Goal: Information Seeking & Learning: Learn about a topic

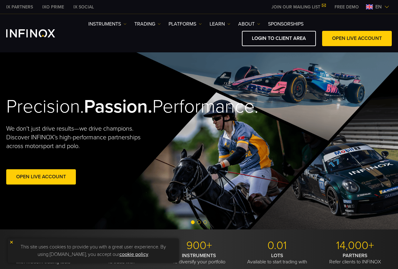
click at [317, 6] on link "JOIN OUR MAILING LIST" at bounding box center [298, 6] width 63 height 5
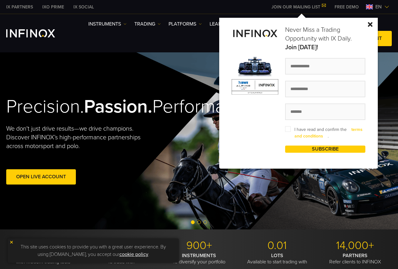
click at [324, 136] on link "terms and conditions" at bounding box center [329, 133] width 68 height 12
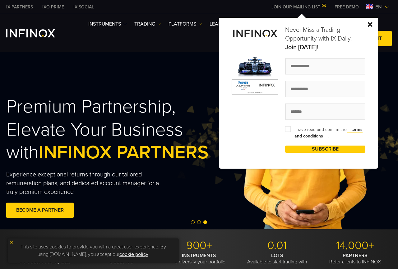
click at [367, 24] on div "Never Miss a Trading Opportunity with IX Daily. Join Today! I have read and con…" at bounding box center [298, 93] width 159 height 151
click at [370, 24] on img at bounding box center [370, 24] width 5 height 5
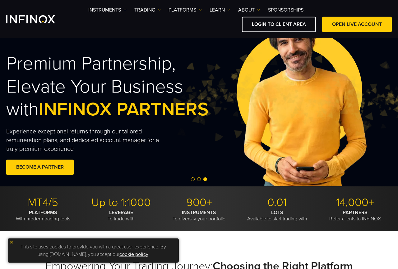
scroll to position [95, 0]
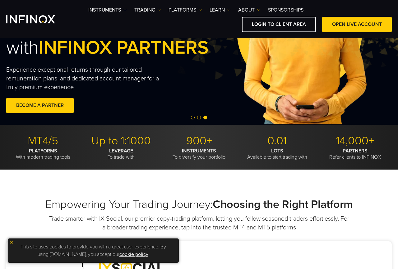
click at [12, 242] on img at bounding box center [11, 242] width 4 height 4
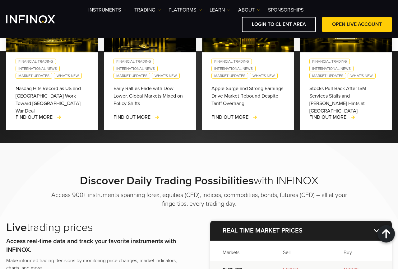
scroll to position [730, 0]
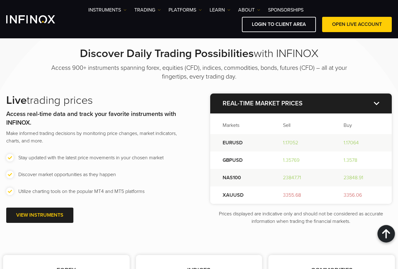
click at [377, 102] on img at bounding box center [377, 102] width 6 height 3
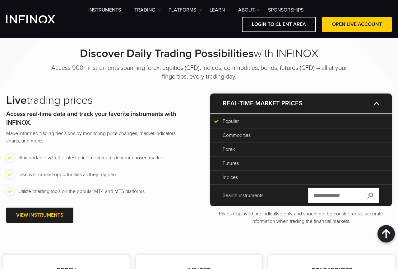
click at [382, 101] on p "Real-time market prices" at bounding box center [301, 103] width 182 height 20
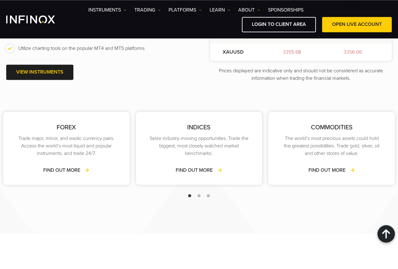
scroll to position [984, 0]
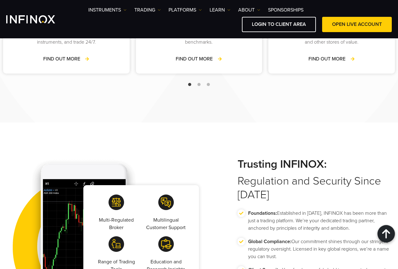
click at [200, 83] on div at bounding box center [199, 84] width 398 height 7
click at [199, 84] on span "Go to slide 2" at bounding box center [199, 84] width 3 height 3
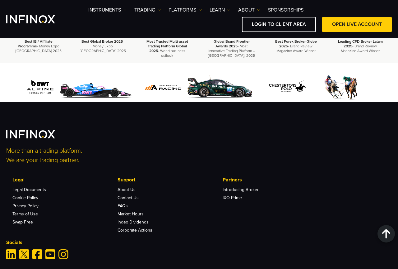
scroll to position [2230, 0]
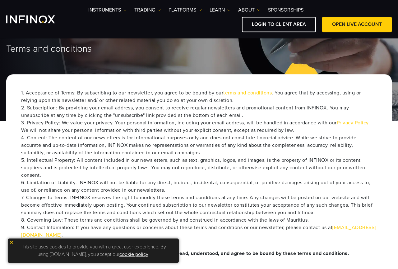
scroll to position [63, 0]
